Goal: Communication & Community: Answer question/provide support

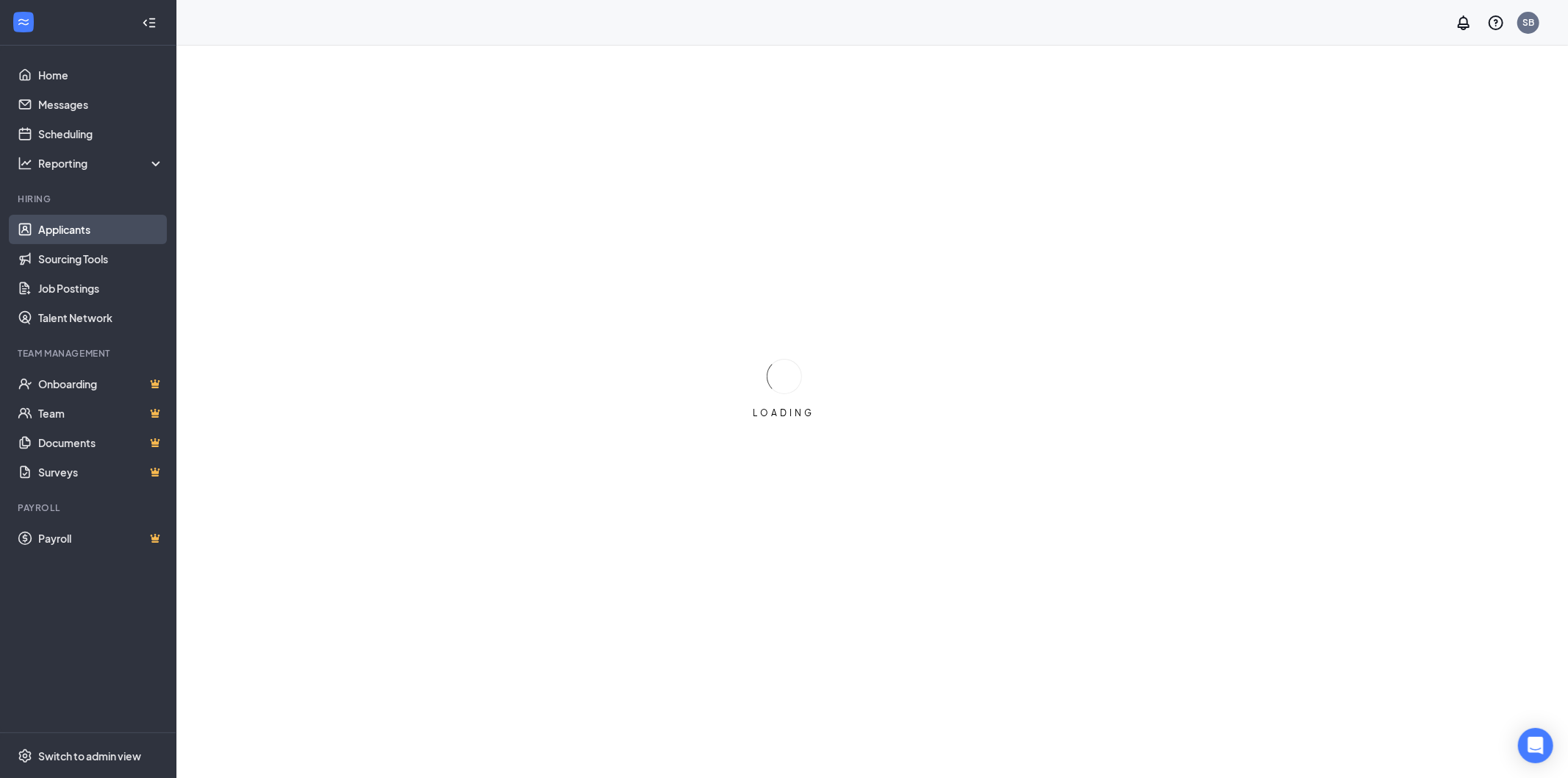
click at [86, 229] on link "Applicants" at bounding box center [101, 229] width 125 height 30
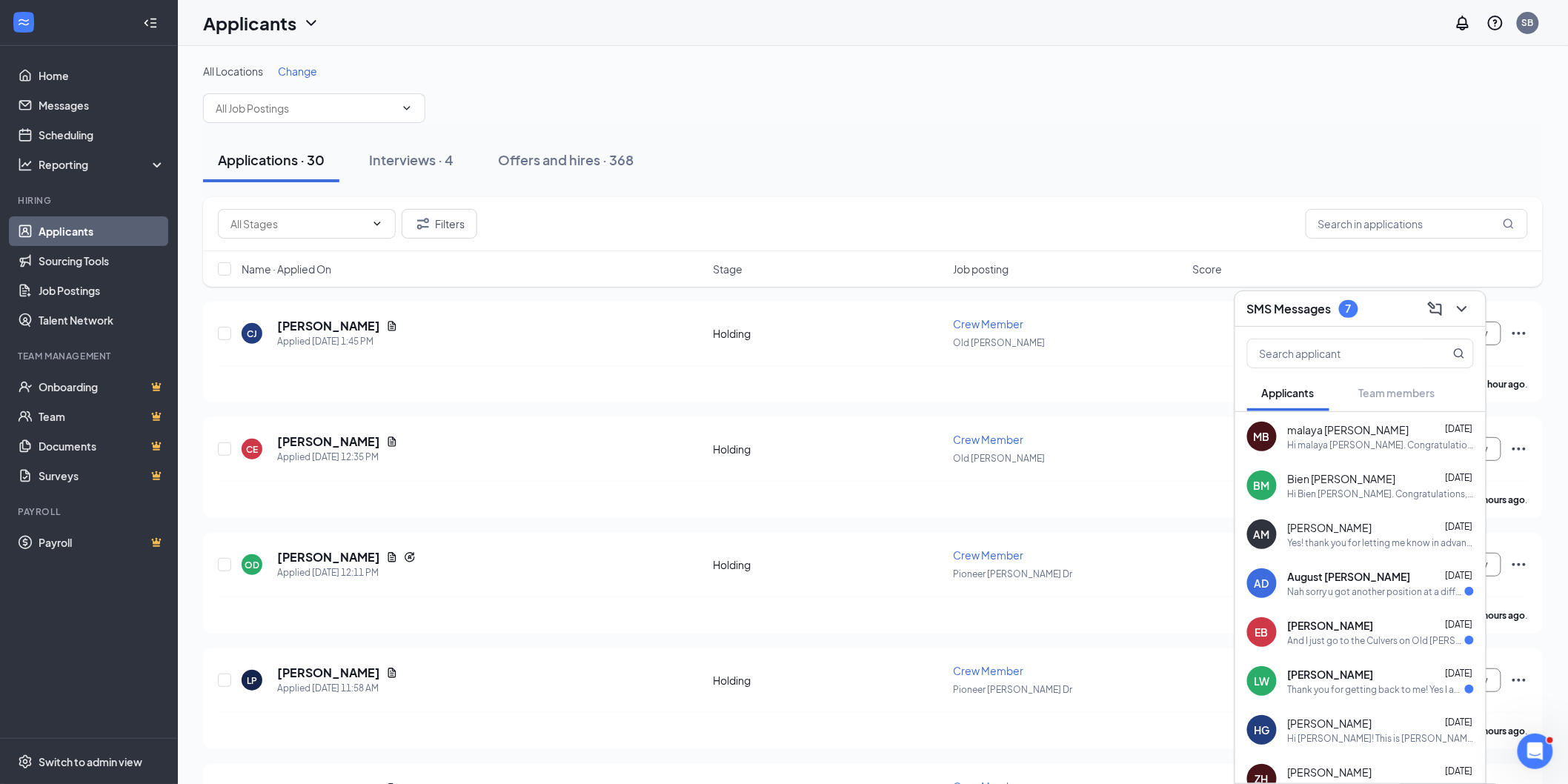
click at [1380, 585] on div "Nah sorry u got another position at a different job thx for reaching out tho" at bounding box center [1377, 592] width 177 height 13
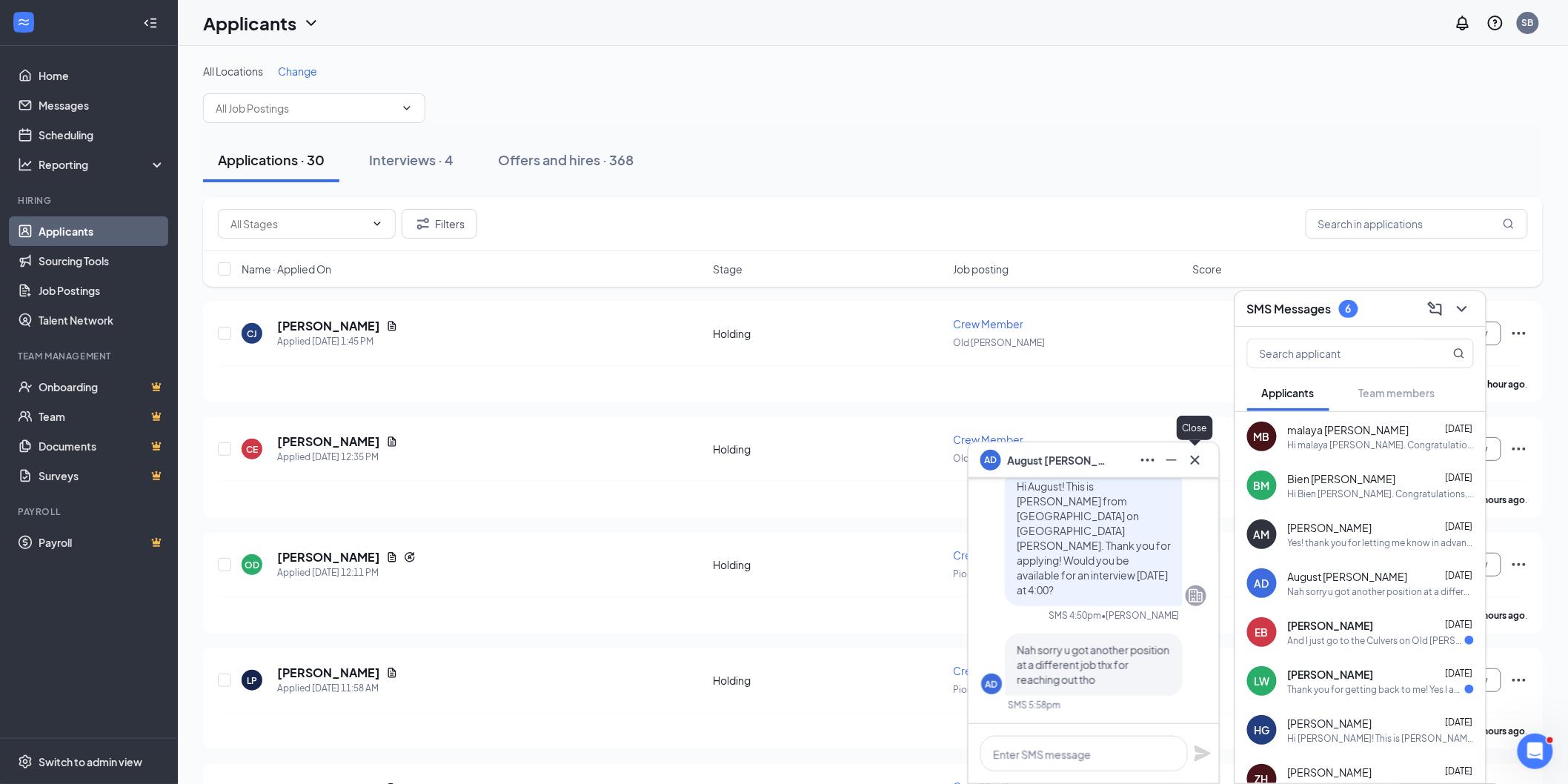
click at [1191, 455] on icon "Cross" at bounding box center [1196, 461] width 18 height 18
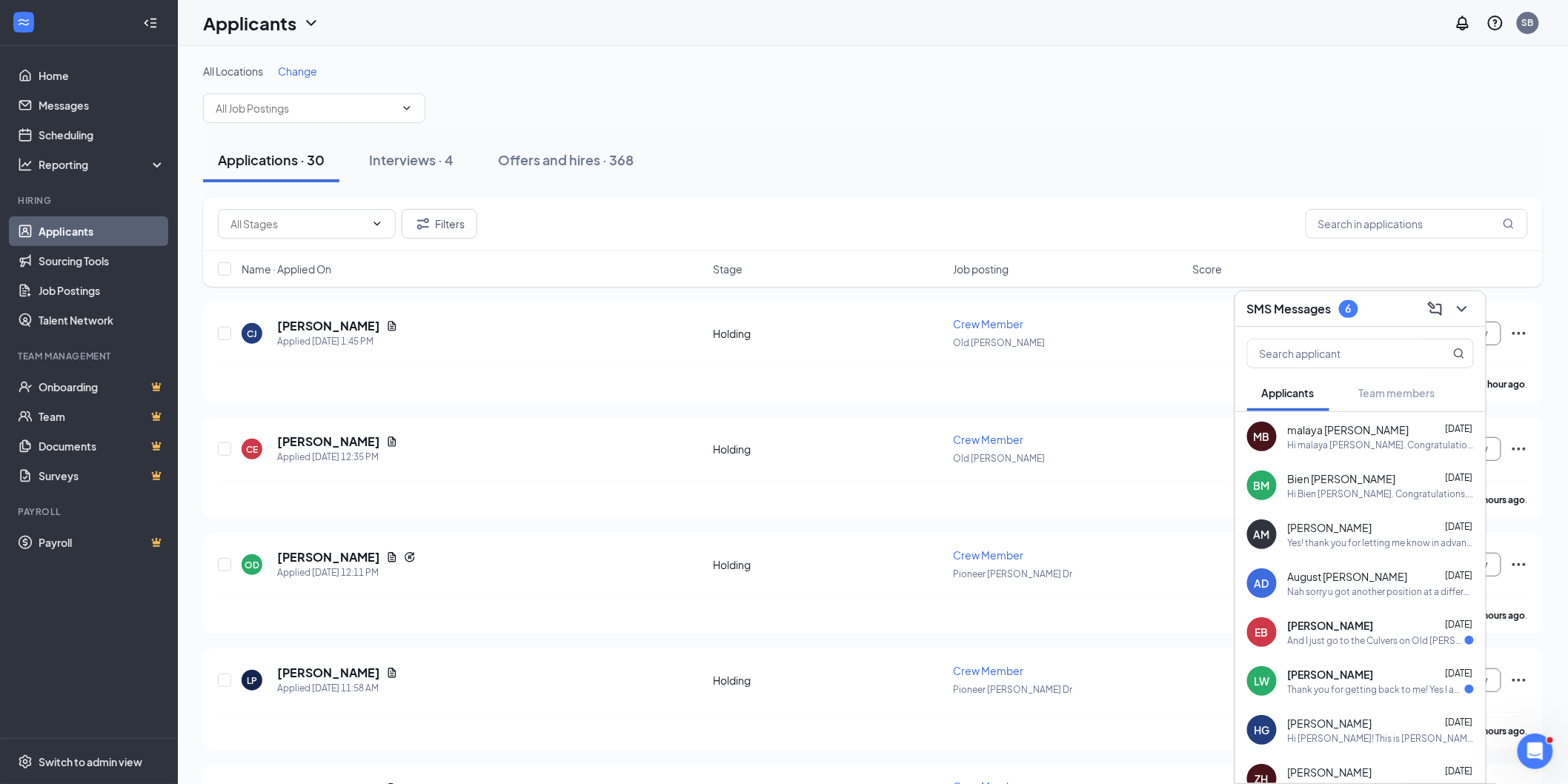
click at [1372, 588] on div "Nah sorry u got another position at a different job thx for reaching out tho" at bounding box center [1381, 592] width 186 height 13
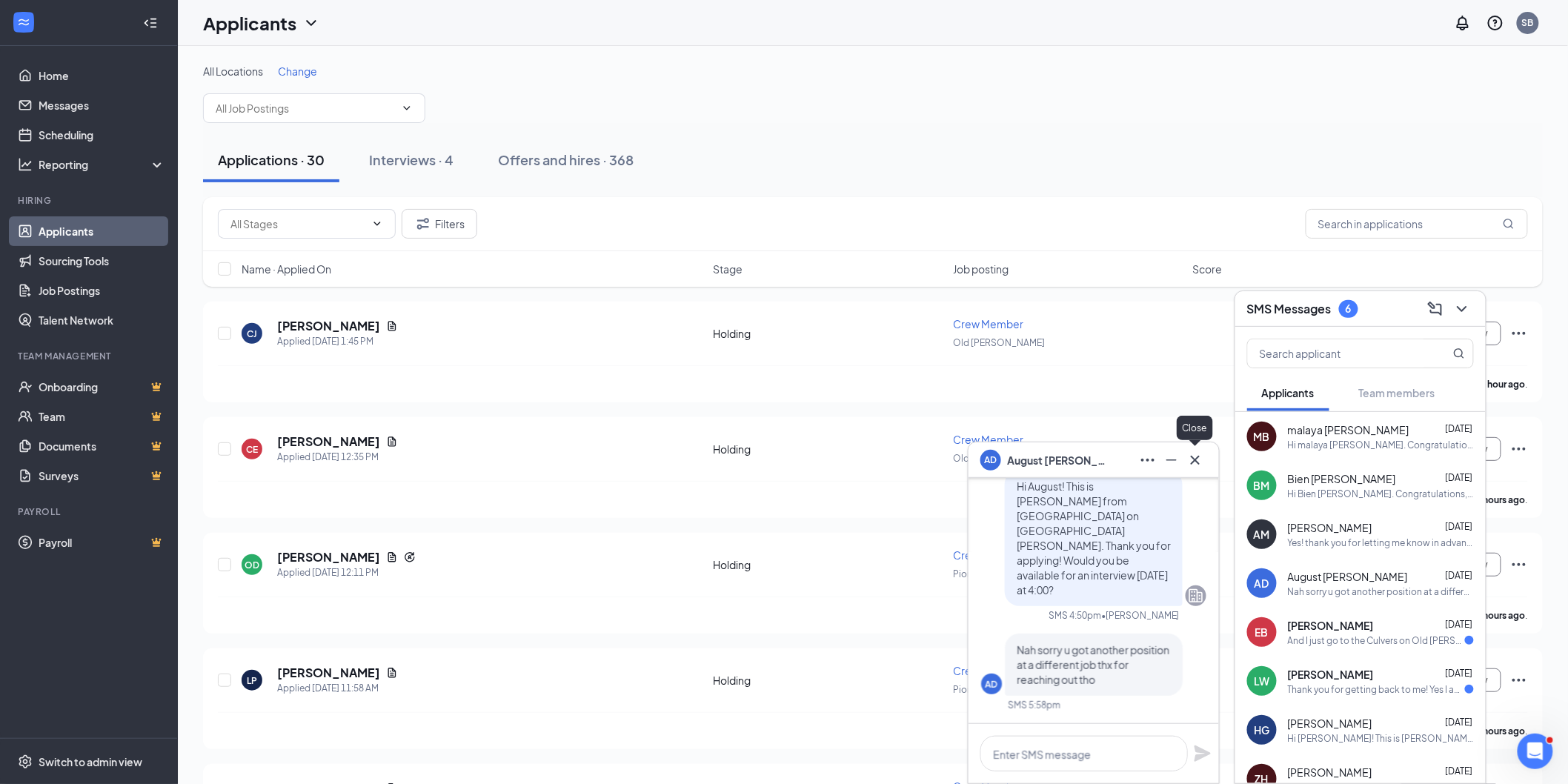
click at [1199, 448] on button at bounding box center [1195, 460] width 23 height 23
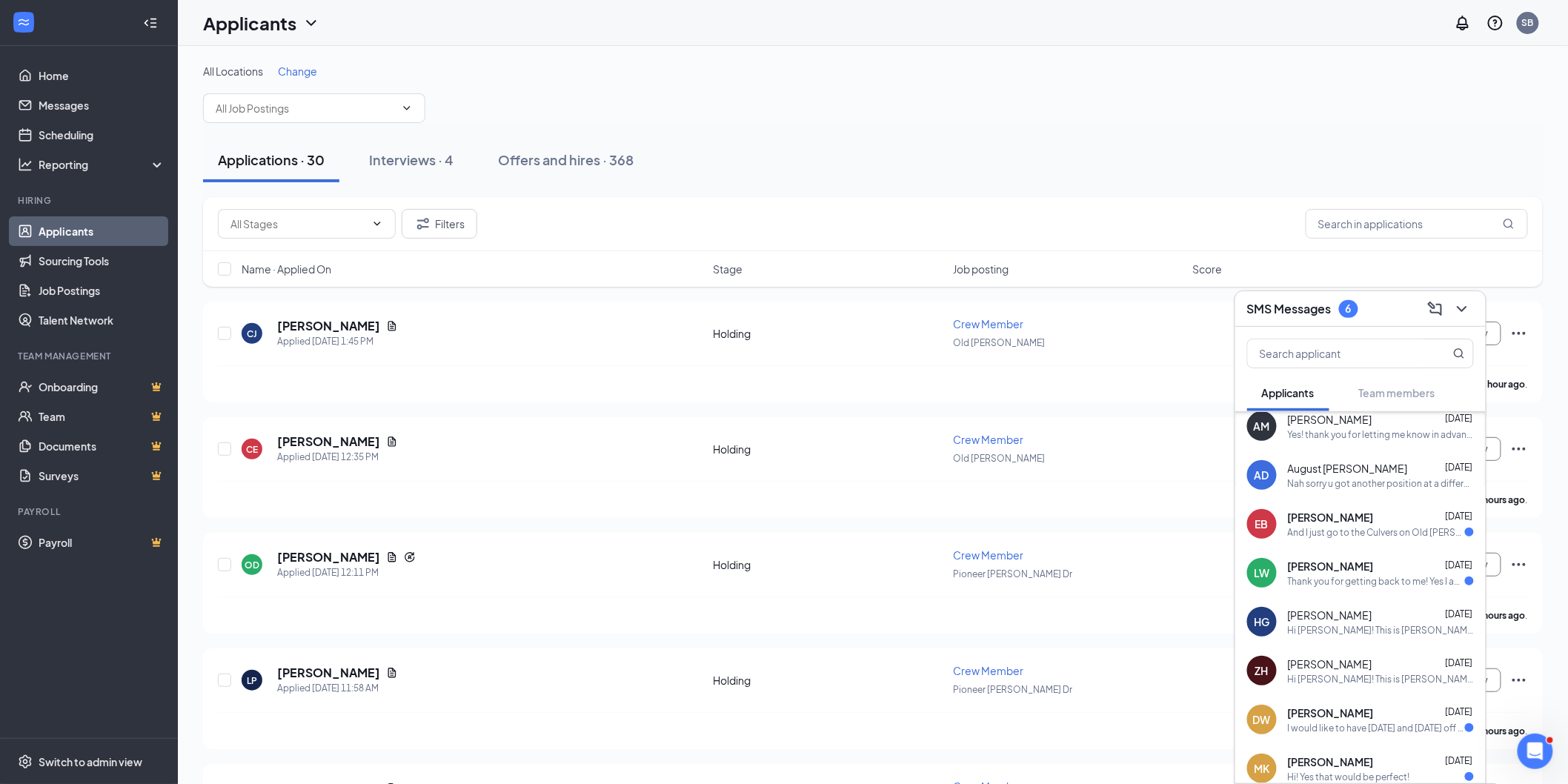
scroll to position [164, 0]
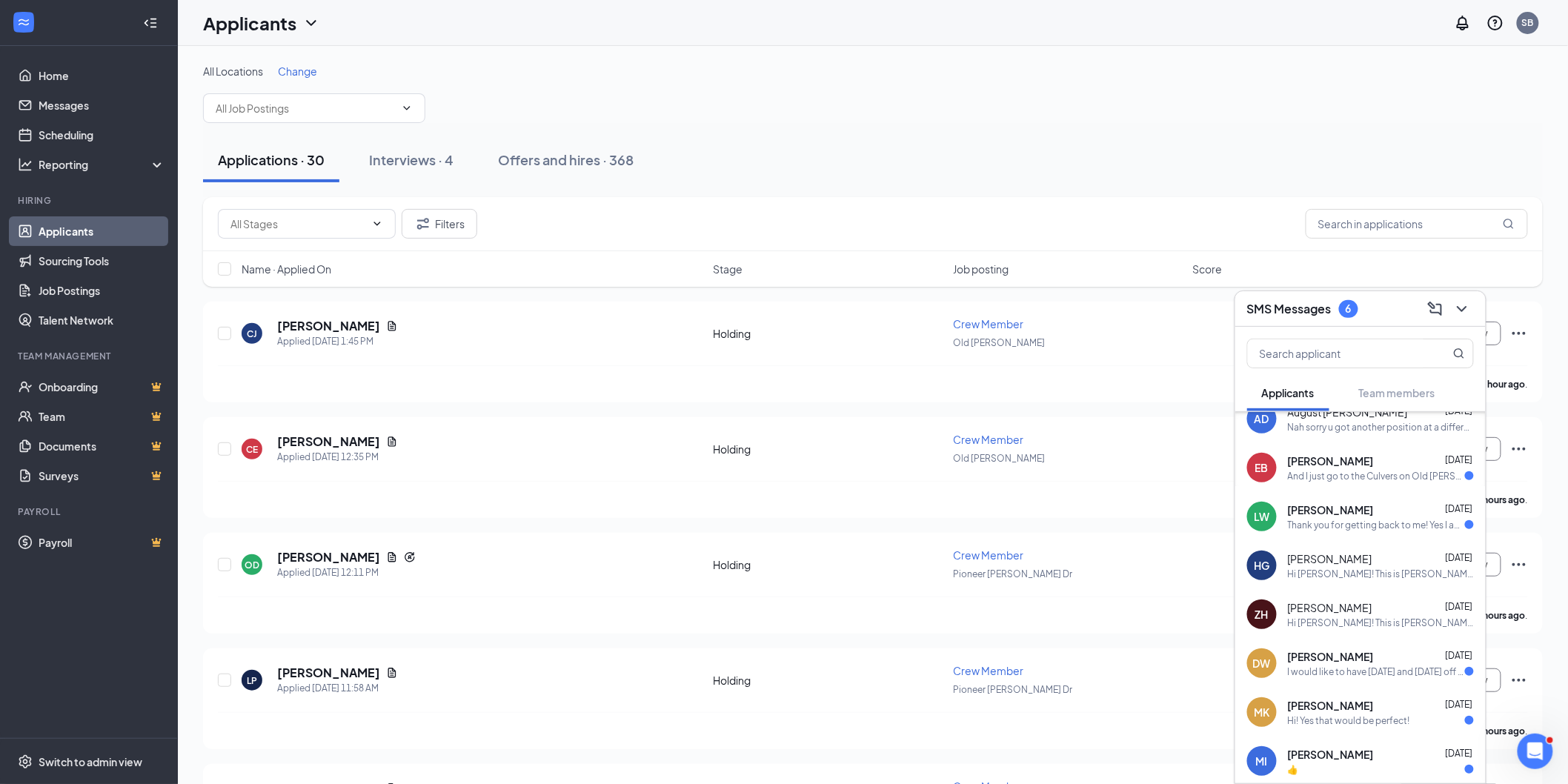
click at [1347, 673] on div "I would like to have [DATE] and [DATE] off next week if possible. But, I do hav…" at bounding box center [1377, 672] width 177 height 13
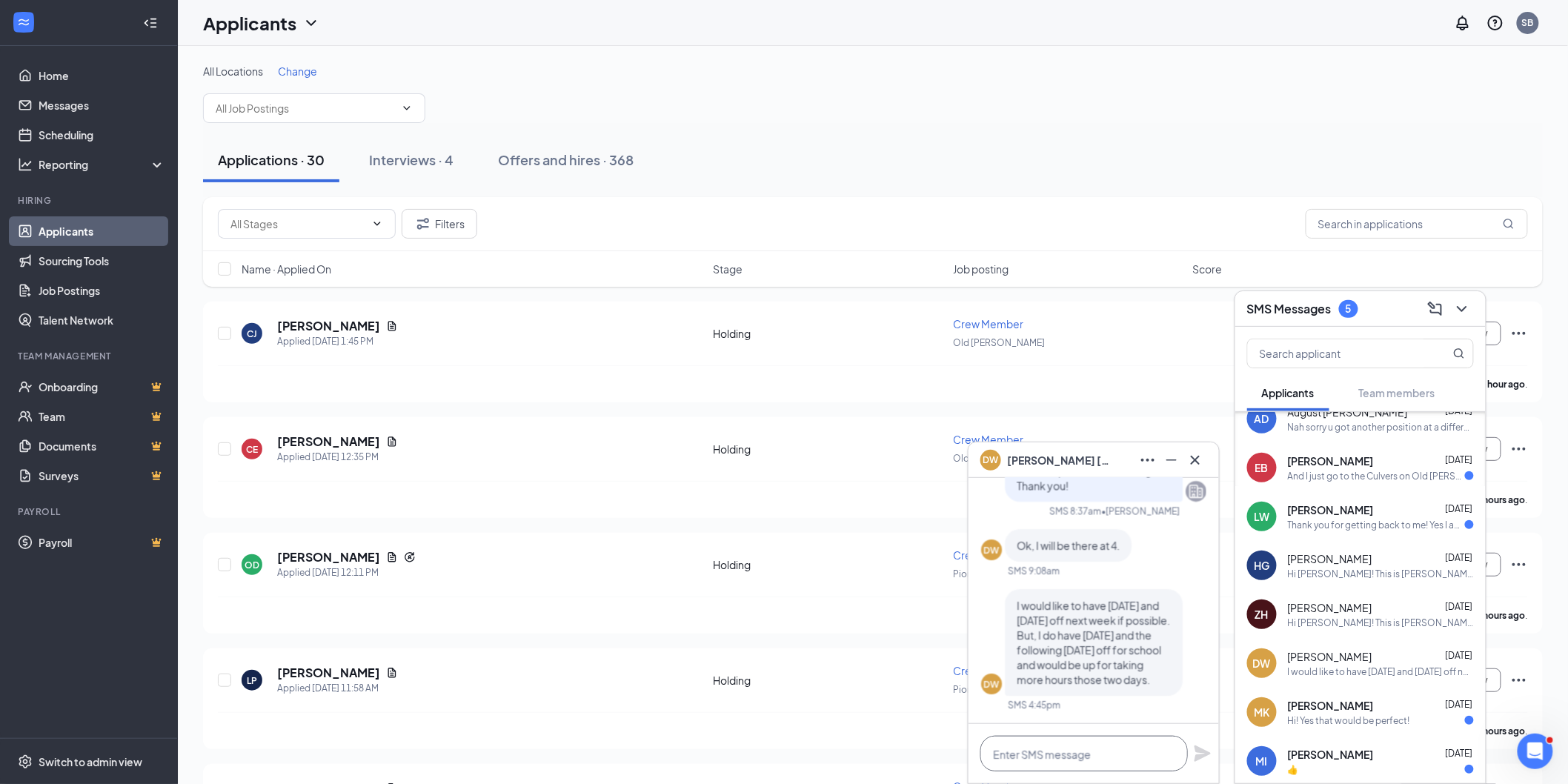
click at [1082, 742] on textarea at bounding box center [1085, 753] width 208 height 35
type textarea "Awesome! I will let the owner know!"
click at [1205, 749] on icon "Plane" at bounding box center [1203, 754] width 18 height 18
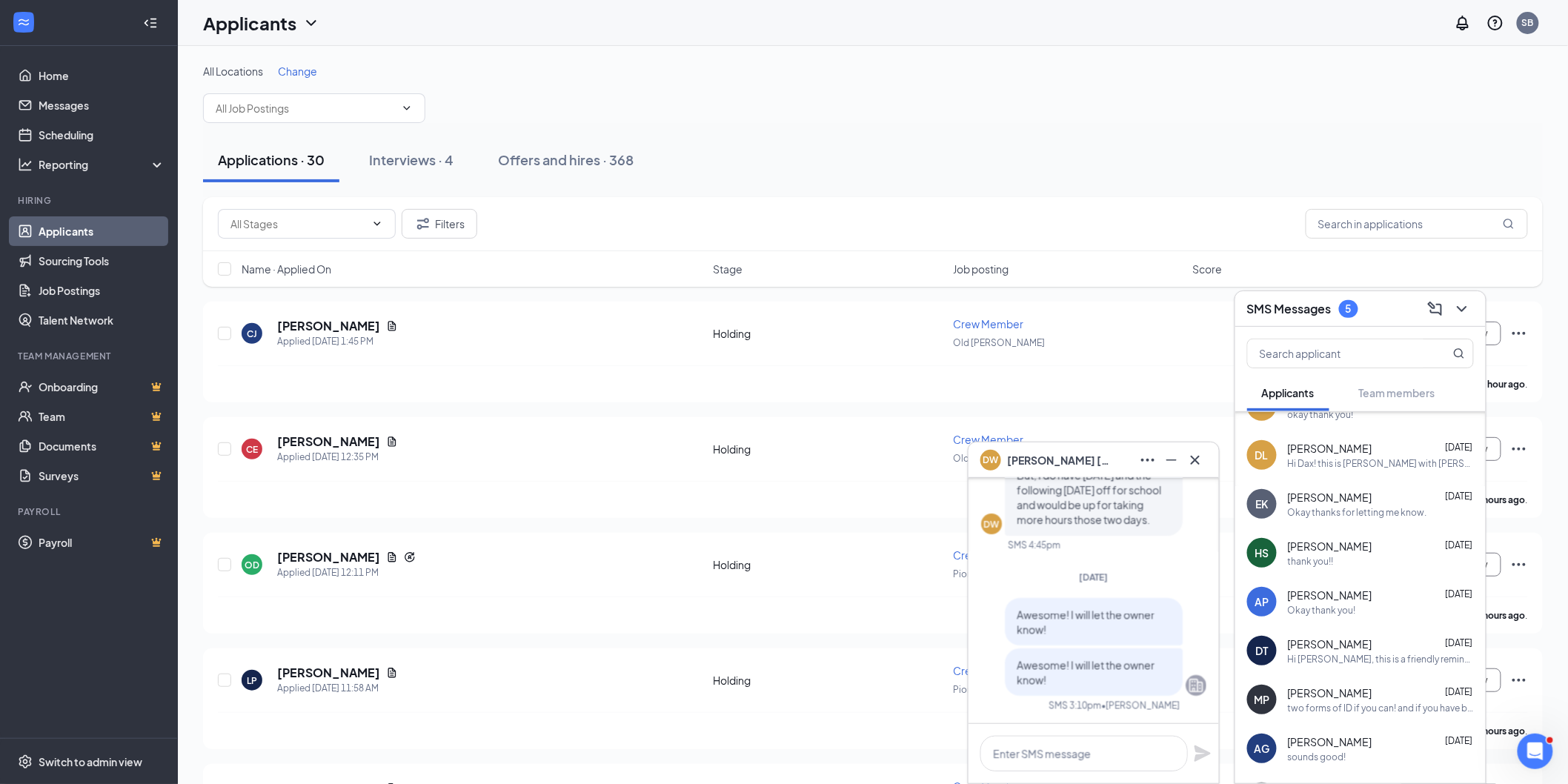
scroll to position [824, 0]
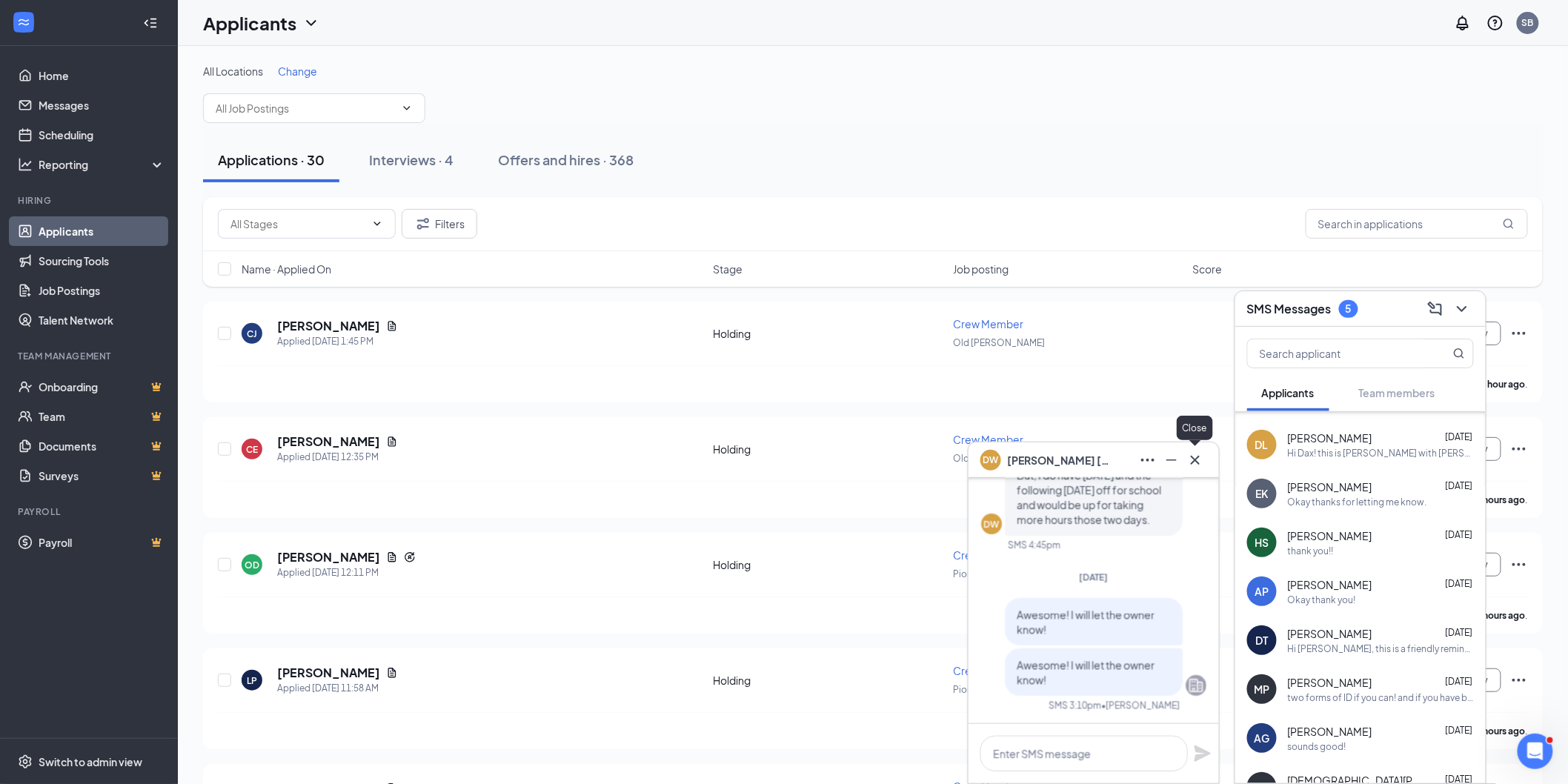
click at [1191, 462] on icon "Cross" at bounding box center [1196, 461] width 18 height 18
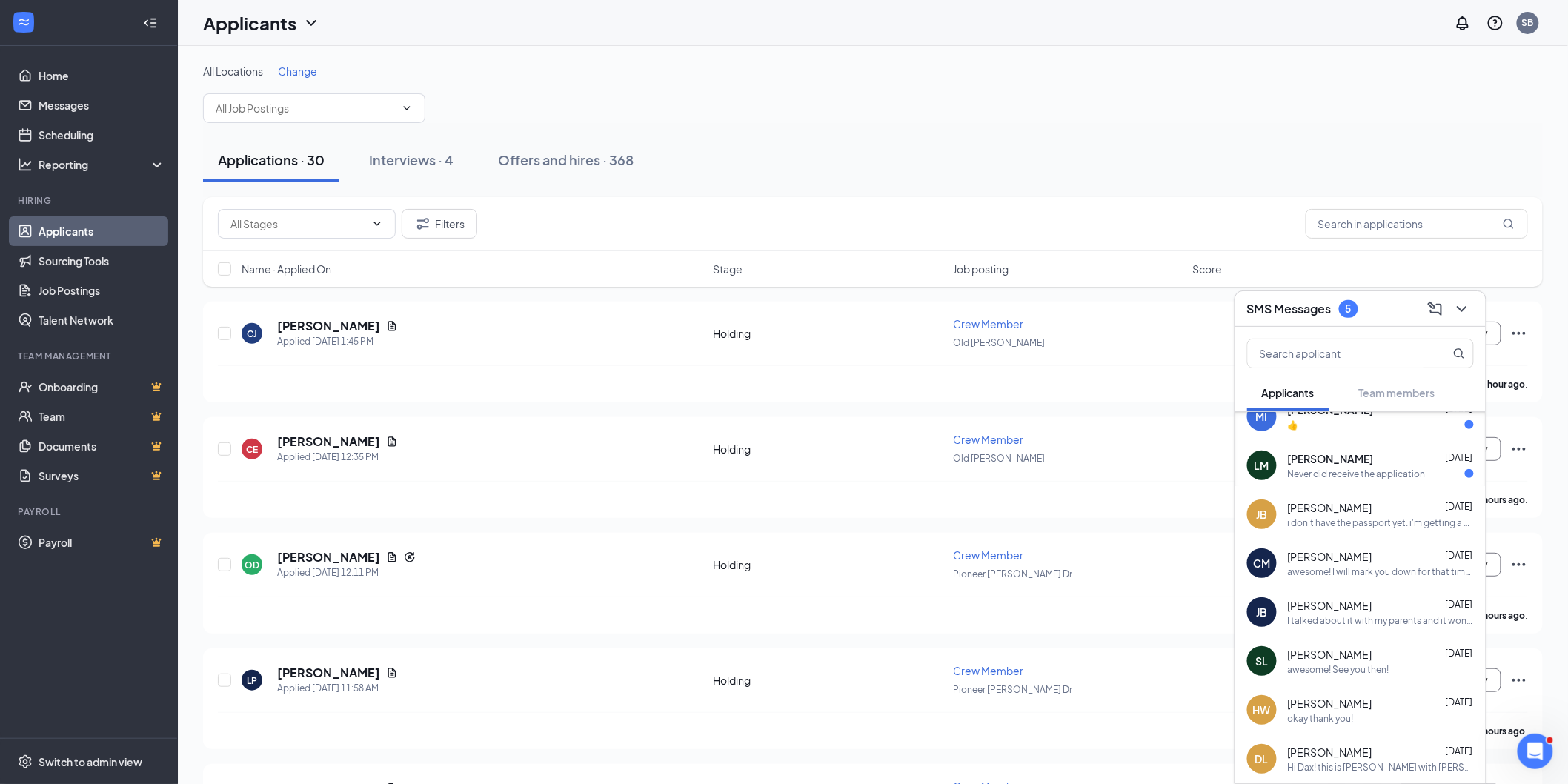
scroll to position [493, 0]
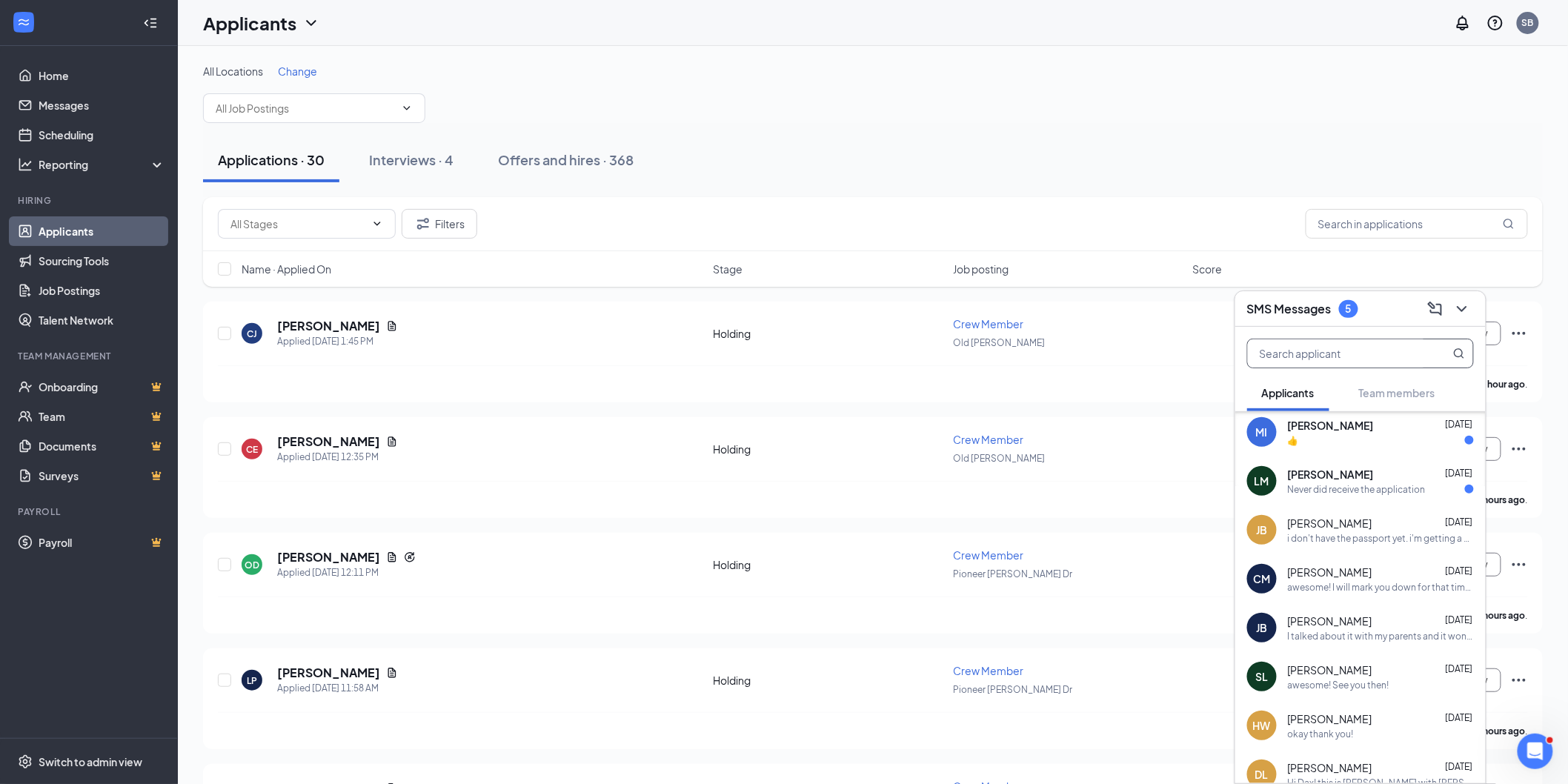
click at [1349, 364] on input "text" at bounding box center [1336, 353] width 175 height 28
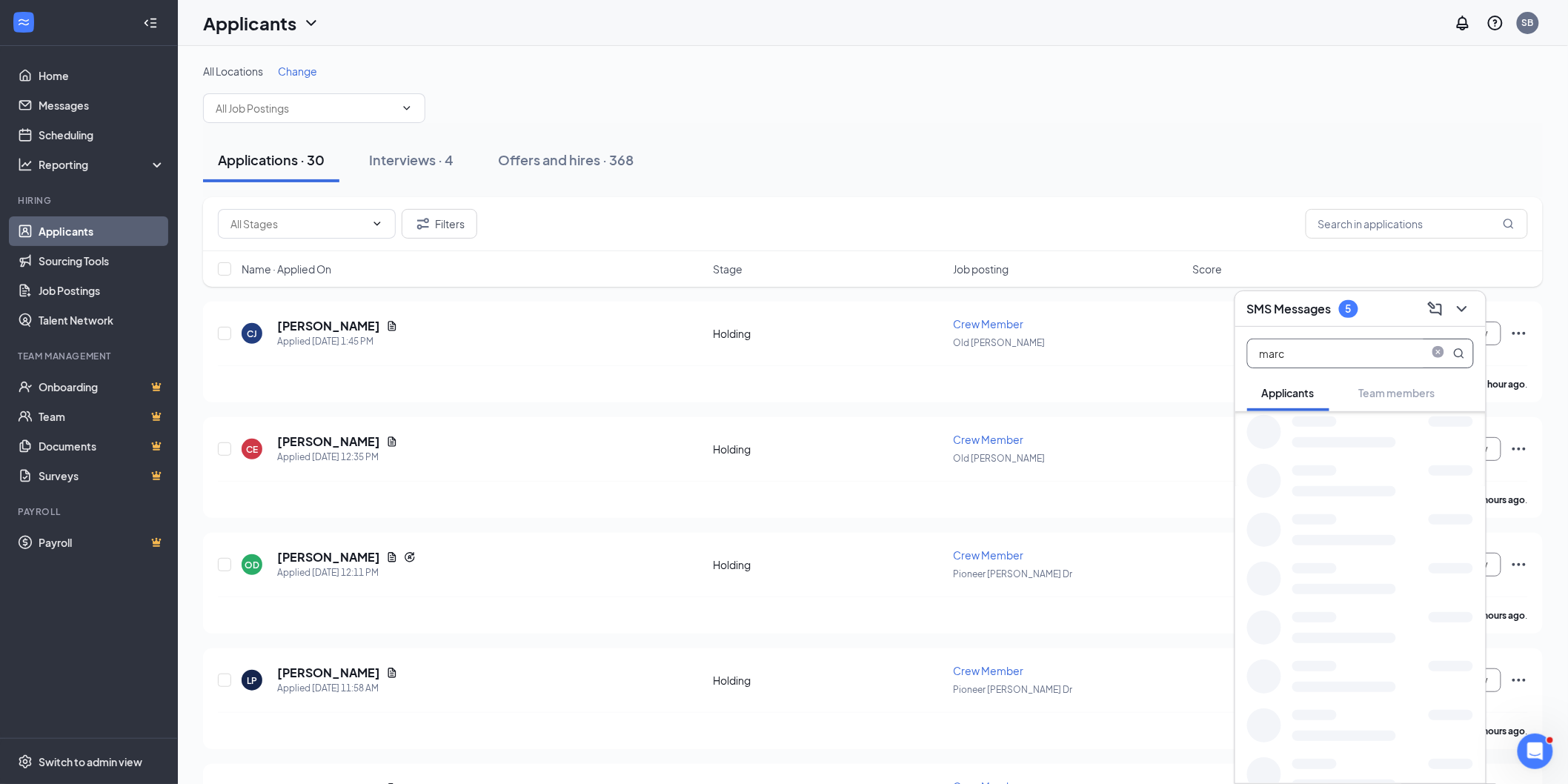
scroll to position [0, 0]
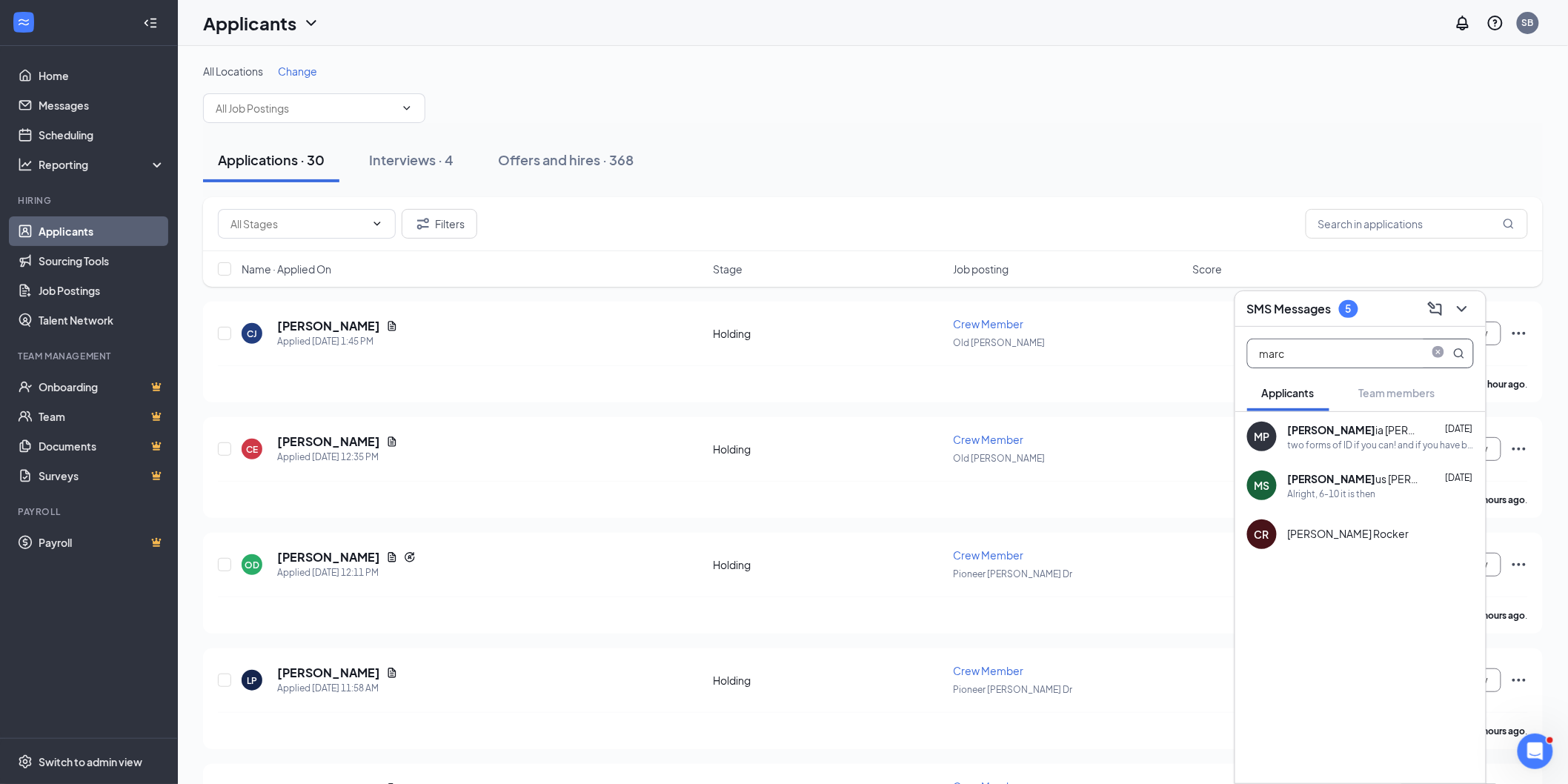
type input "marc"
click at [1395, 442] on div "two forms of ID if you can! and if you have bank info like routing and account …" at bounding box center [1381, 445] width 186 height 13
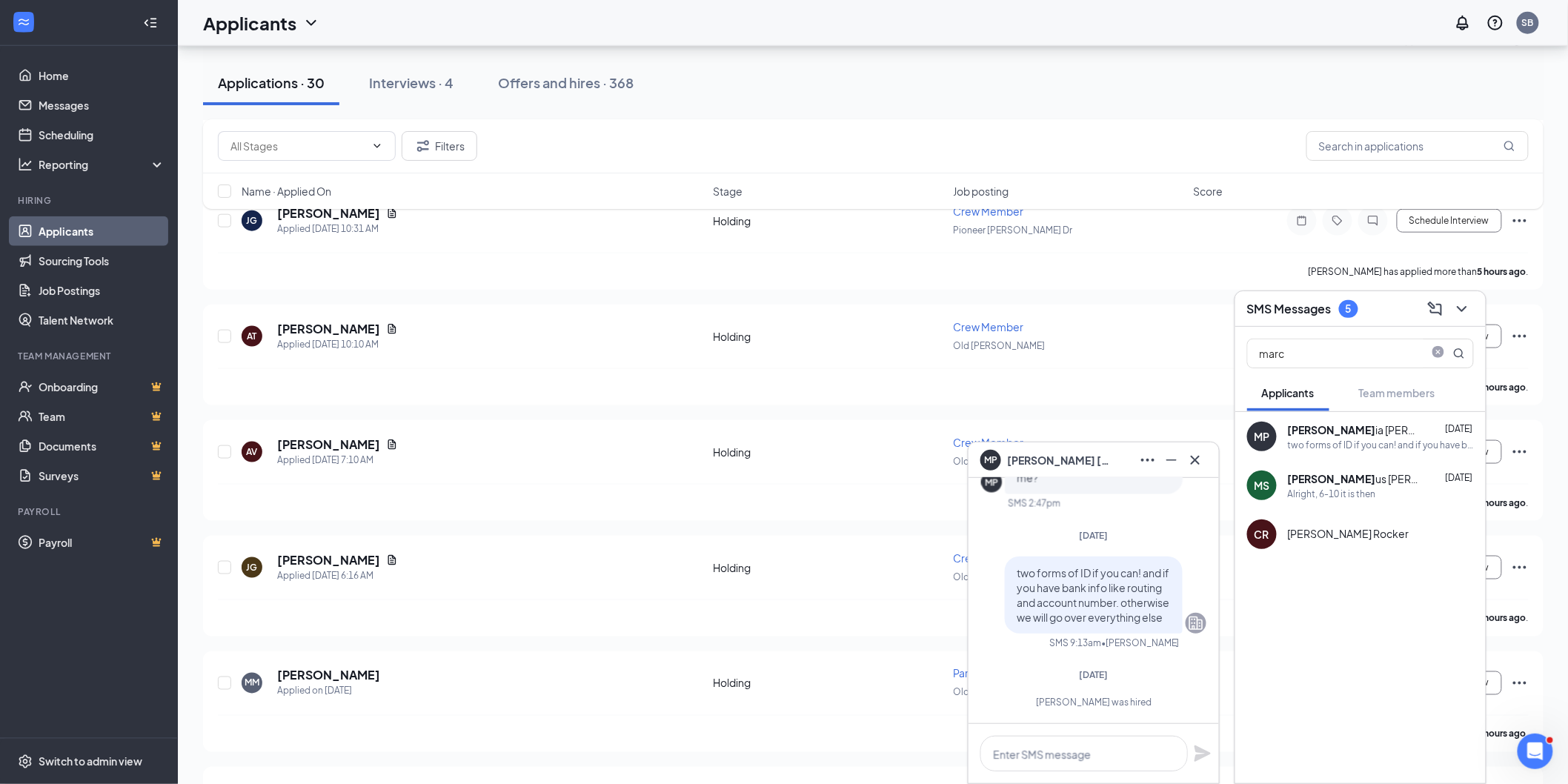
scroll to position [576, 0]
click at [1097, 751] on textarea at bounding box center [1085, 753] width 208 height 35
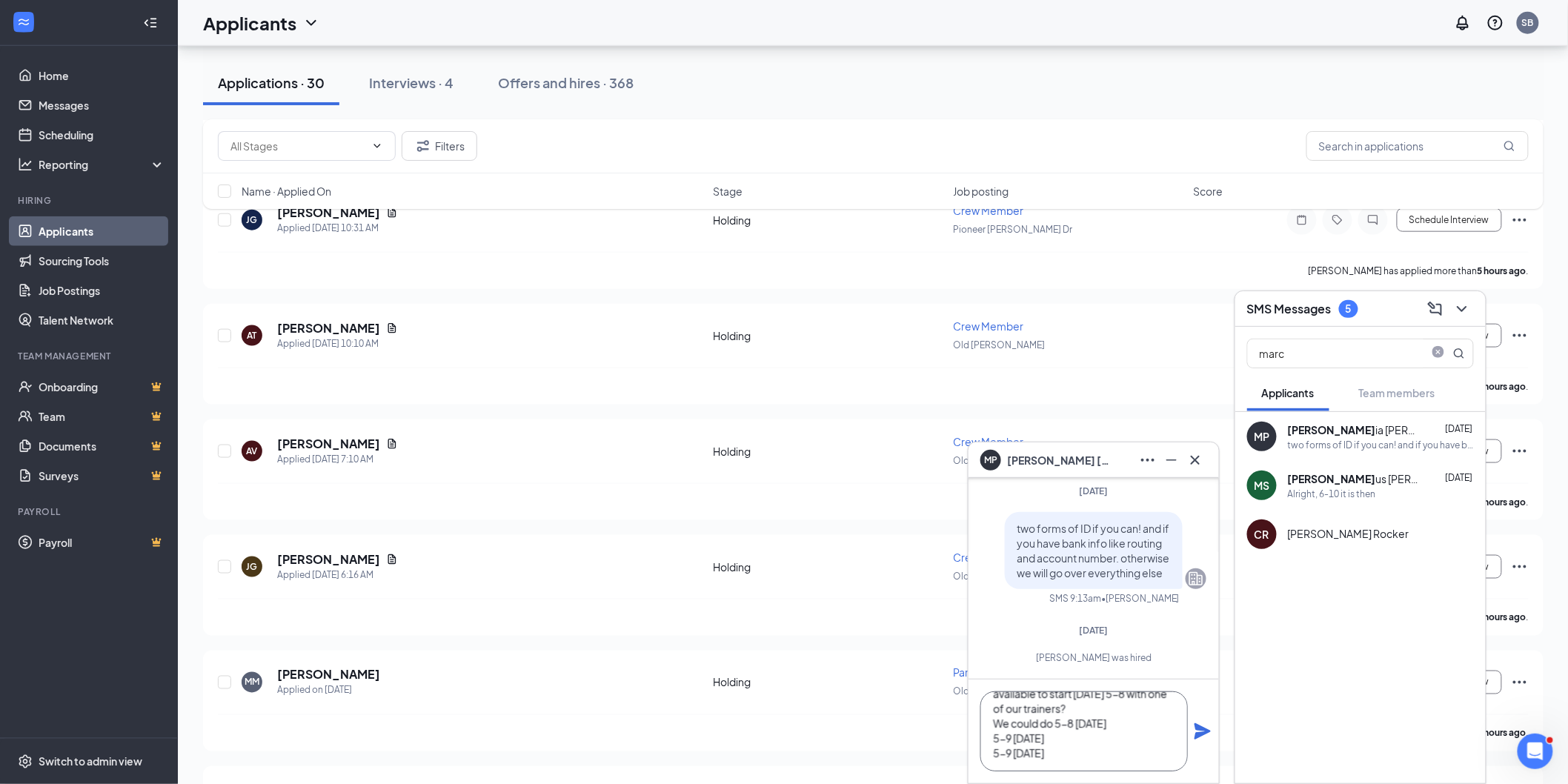
scroll to position [46, 0]
type textarea "Hi [PERSON_NAME]! Would you be available to start [DATE] 5-8 with one of our tr…"
click at [1200, 734] on icon "Plane" at bounding box center [1203, 732] width 16 height 16
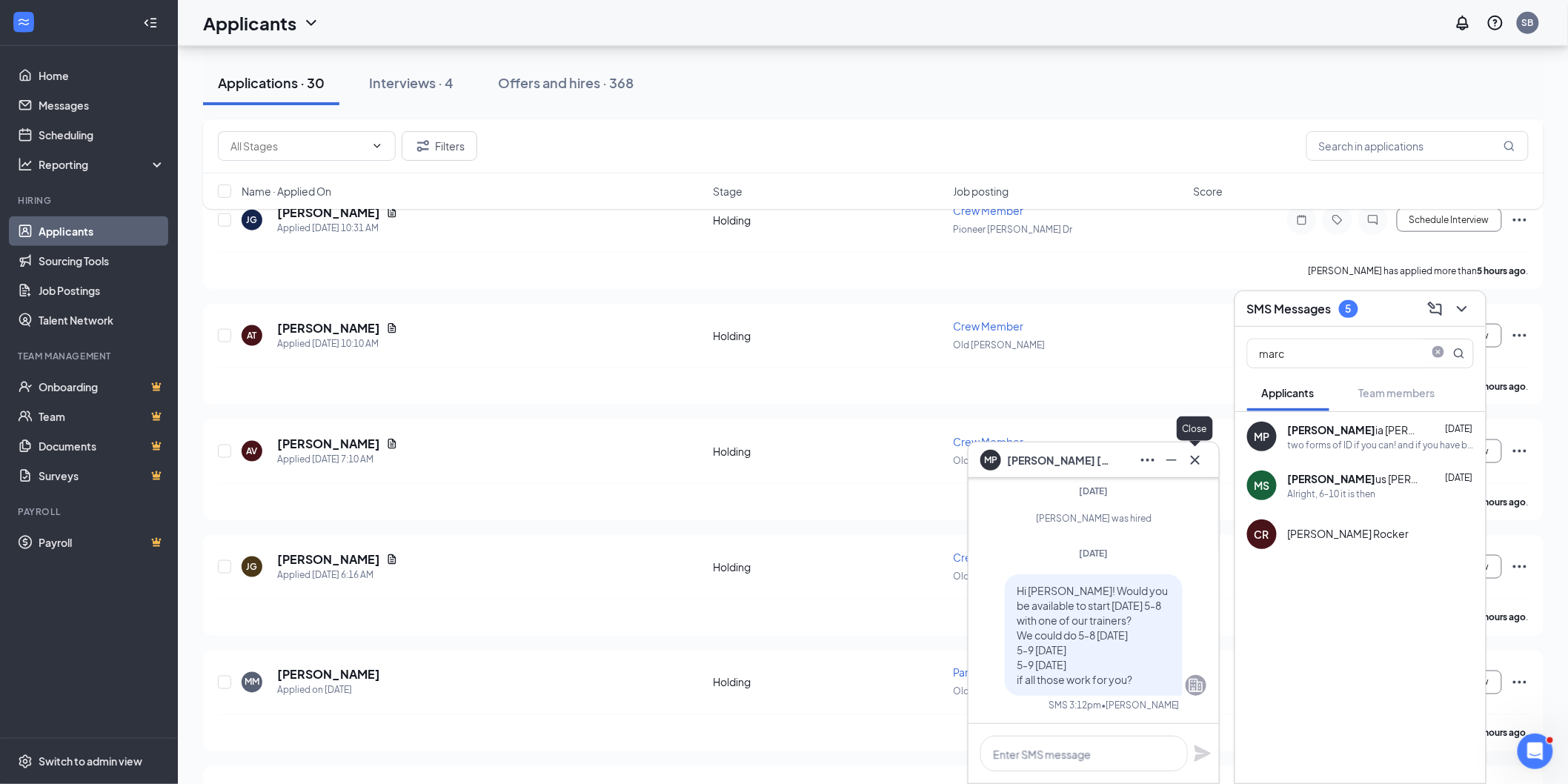
click at [1198, 461] on icon "Cross" at bounding box center [1196, 461] width 18 height 18
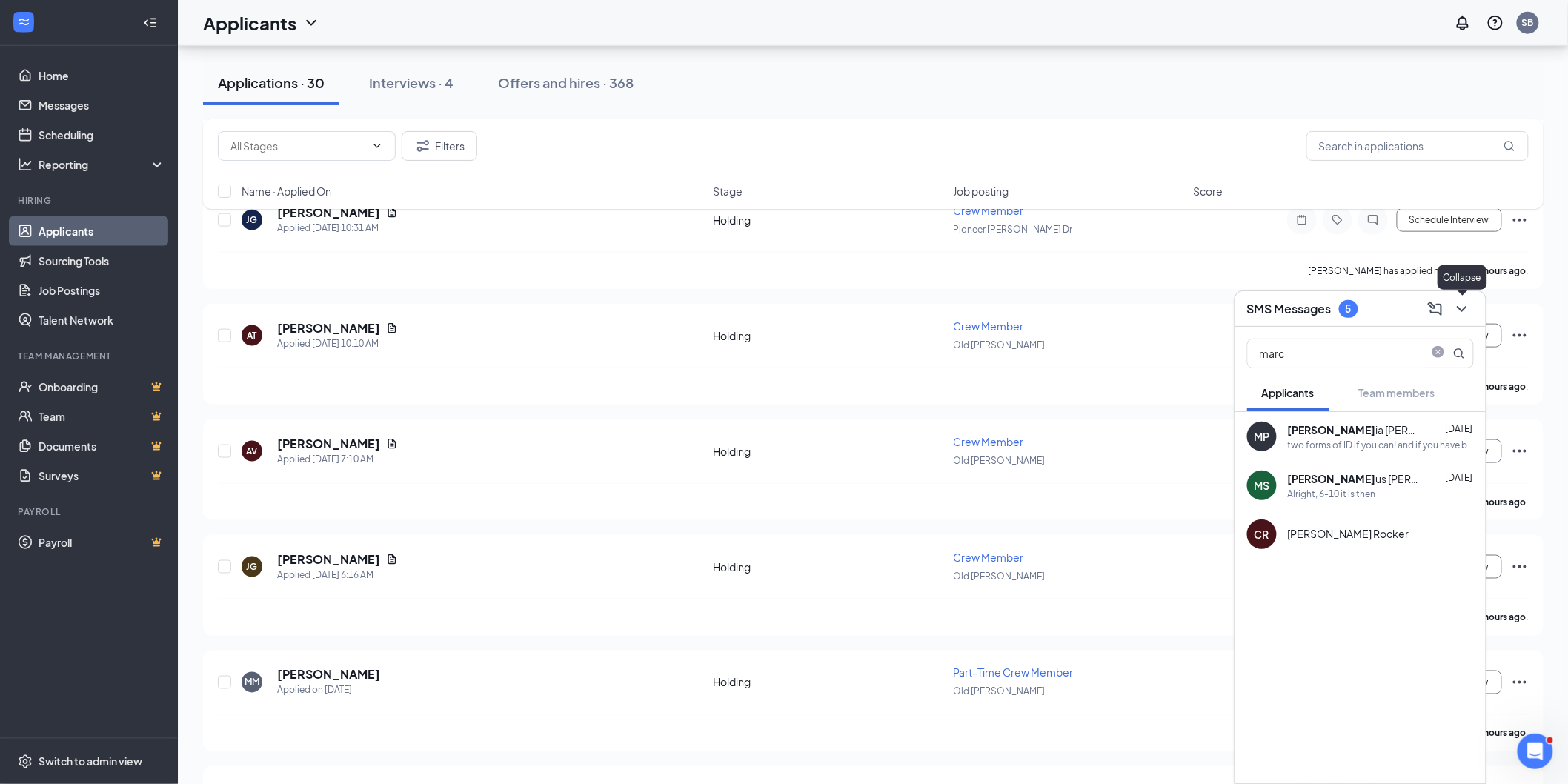
click at [1468, 306] on icon "ChevronDown" at bounding box center [1462, 309] width 18 height 18
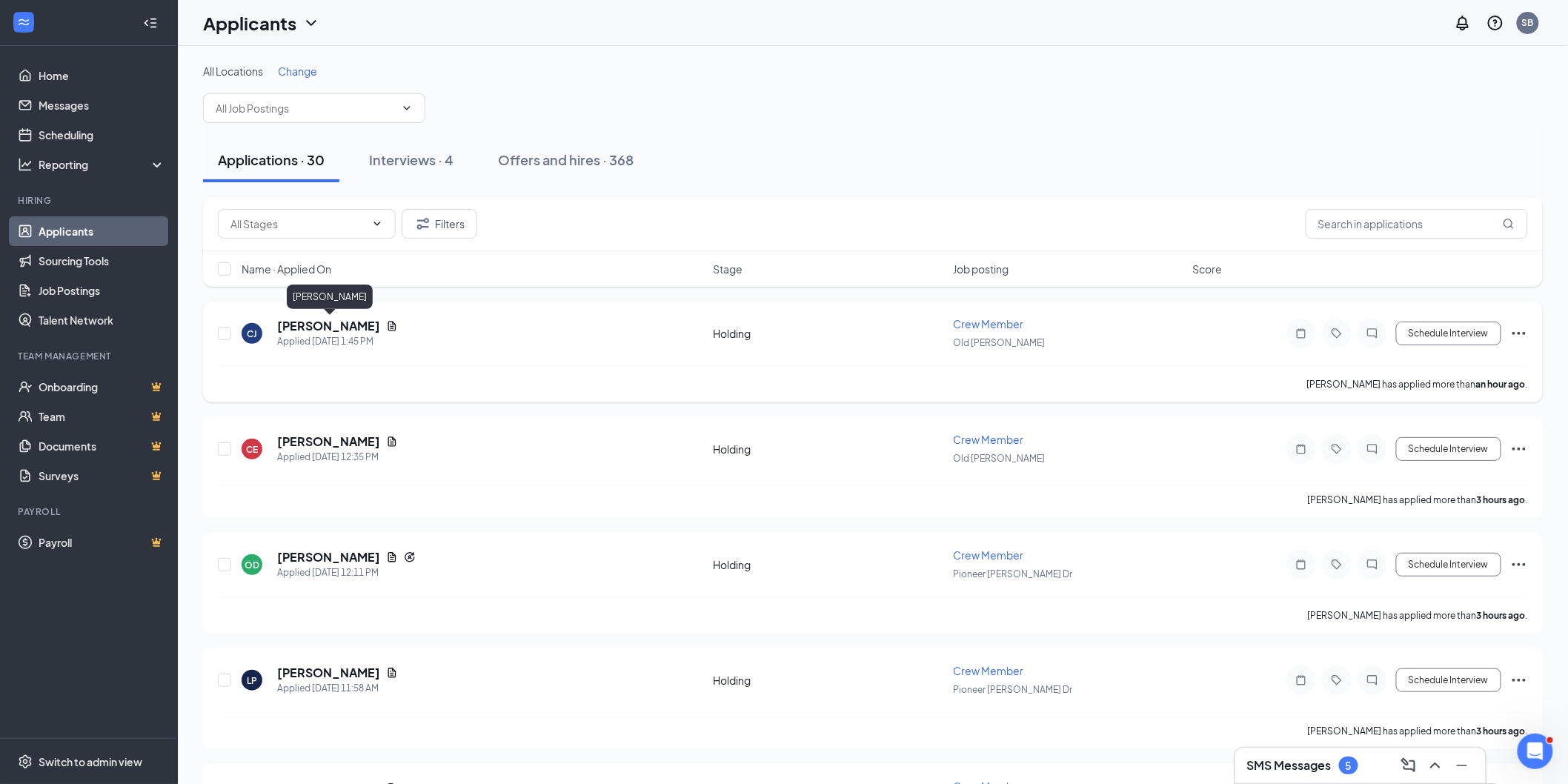
click at [350, 326] on h5 "[PERSON_NAME]" at bounding box center [329, 326] width 103 height 16
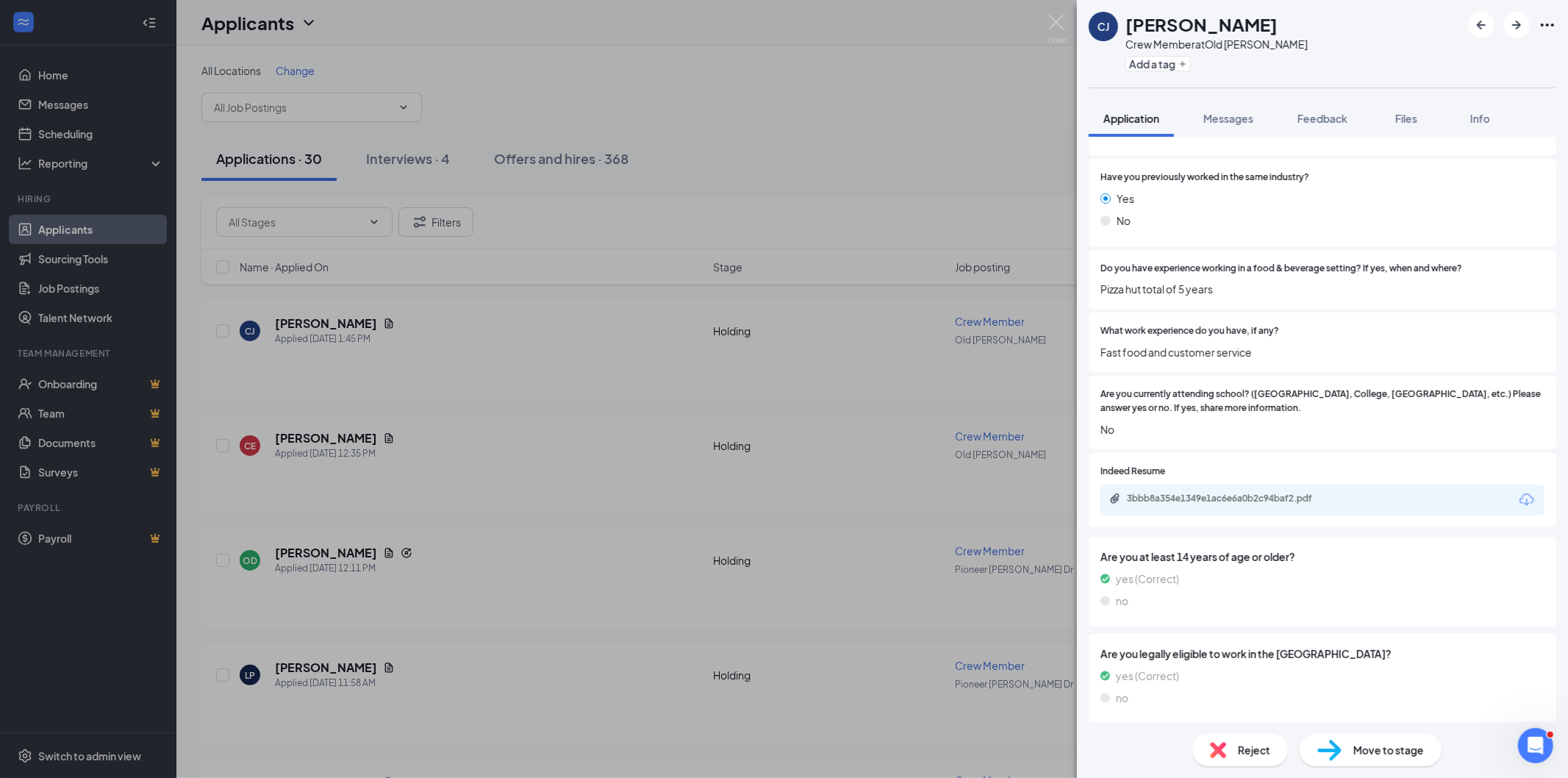
scroll to position [572, 0]
click at [1206, 494] on div "3bbb8a354e1349e1ac6e6a0b2c94baf2.pdf" at bounding box center [1230, 495] width 206 height 12
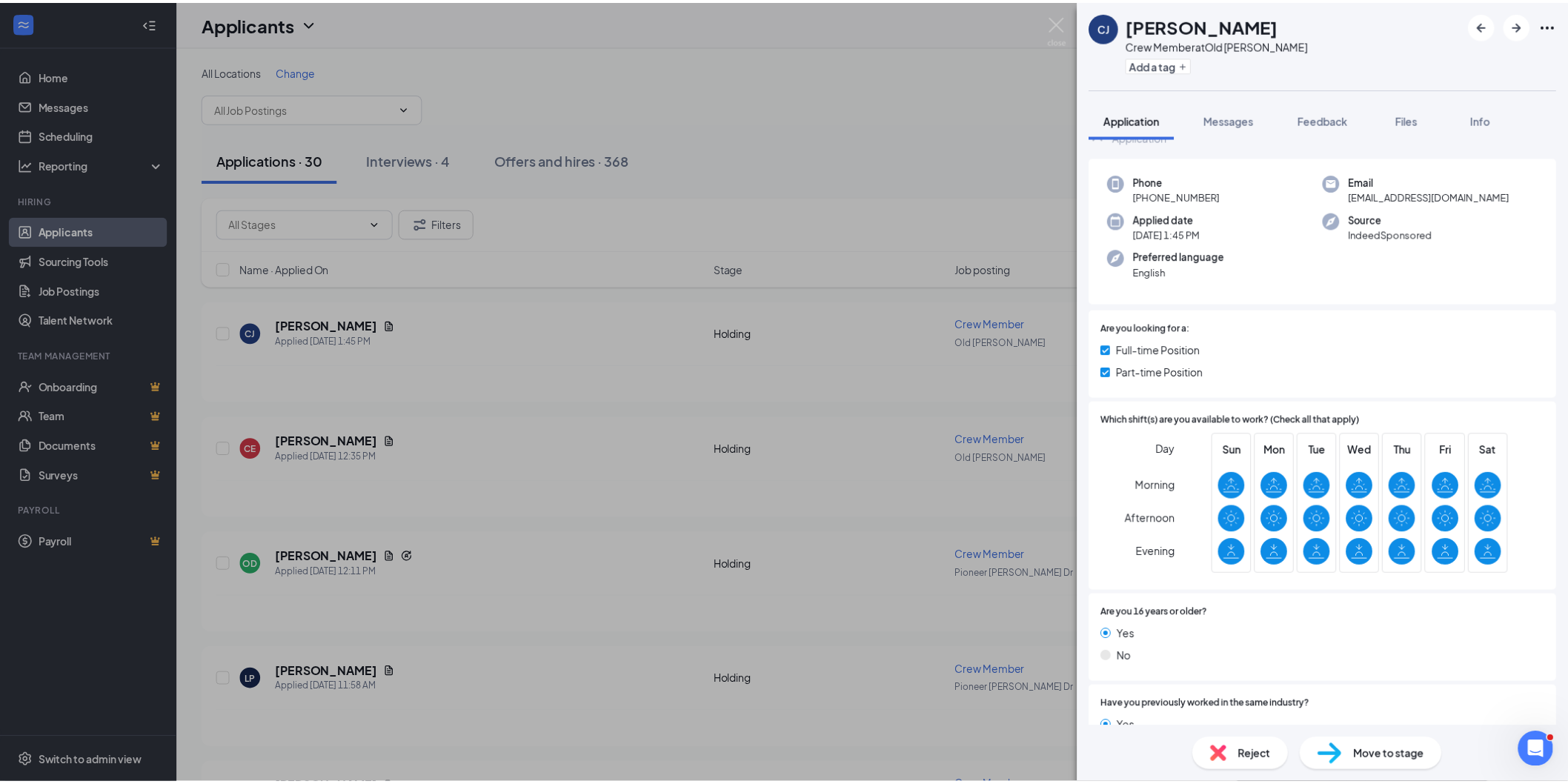
scroll to position [0, 0]
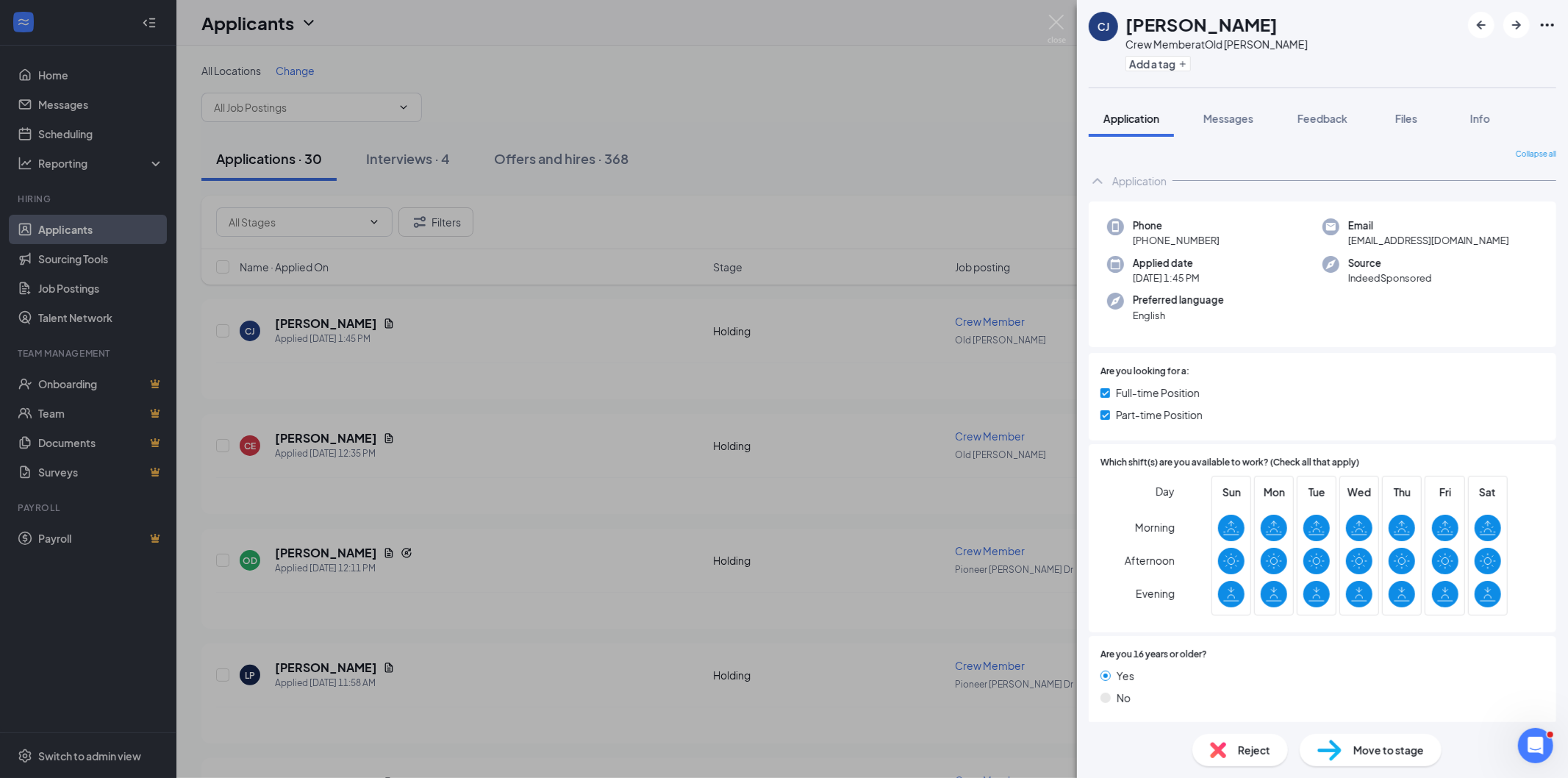
click at [895, 121] on div "[PERSON_NAME] [PERSON_NAME] Crew Member at [GEOGRAPHIC_DATA][PERSON_NAME] Add a…" at bounding box center [784, 389] width 1568 height 778
